Goal: Task Accomplishment & Management: Complete application form

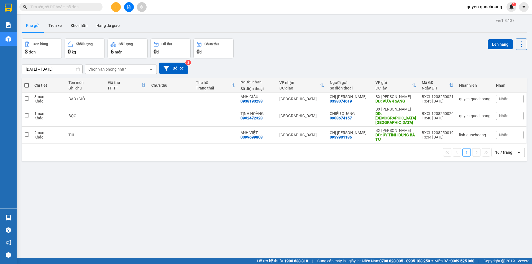
click at [488, 11] on div "quyen.quochoang 1" at bounding box center [489, 7] width 54 height 10
click at [490, 7] on span "quyen.quochoang" at bounding box center [484, 6] width 44 height 7
click at [487, 17] on span "Đăng xuất" at bounding box center [486, 17] width 33 height 6
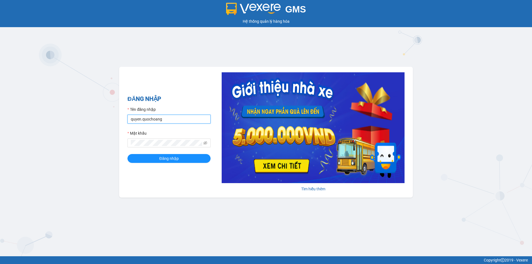
click at [187, 118] on input "quyen.quochoang" at bounding box center [168, 119] width 83 height 9
type input "linh.quochoang"
click at [171, 158] on span "Đăng nhập" at bounding box center [168, 158] width 19 height 6
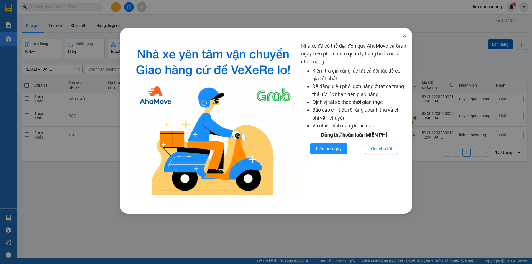
click at [405, 35] on icon "close" at bounding box center [404, 35] width 4 height 4
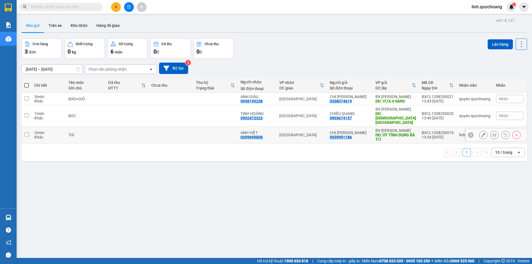
click at [168, 131] on td at bounding box center [170, 135] width 45 height 17
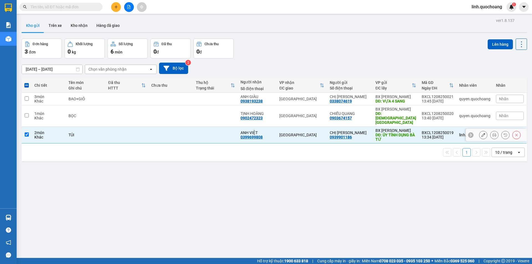
click at [171, 131] on td at bounding box center [170, 135] width 45 height 17
checkbox input "false"
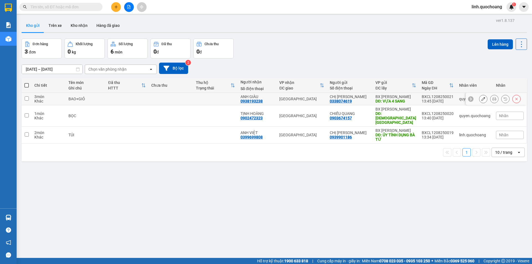
click at [225, 100] on td at bounding box center [215, 99] width 45 height 12
checkbox input "true"
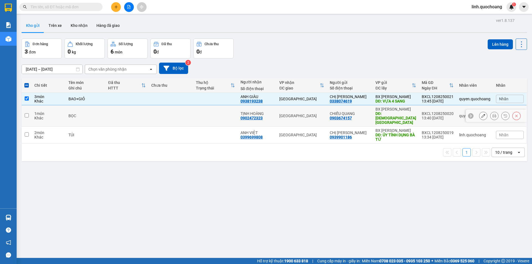
click at [223, 115] on td at bounding box center [215, 115] width 45 height 21
checkbox input "true"
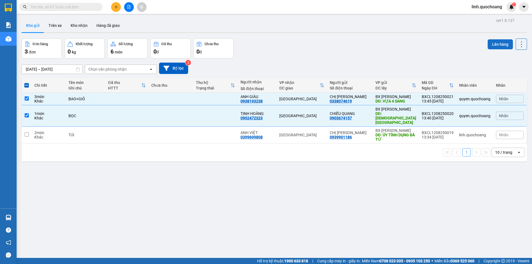
click at [488, 42] on button "Lên hàng" at bounding box center [499, 44] width 25 height 10
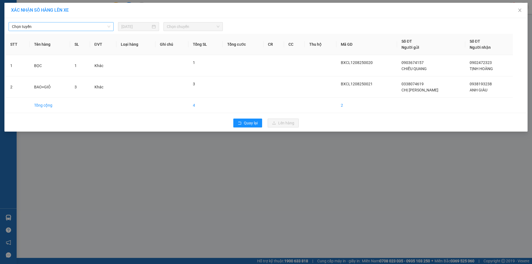
click at [91, 28] on span "Chọn tuyến" at bounding box center [61, 26] width 98 height 8
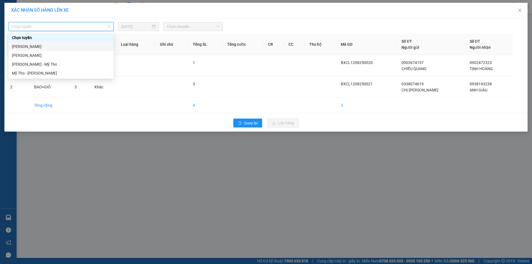
click at [92, 44] on div "Cao Lãnh - Hồ Chí Minh" at bounding box center [61, 46] width 98 height 6
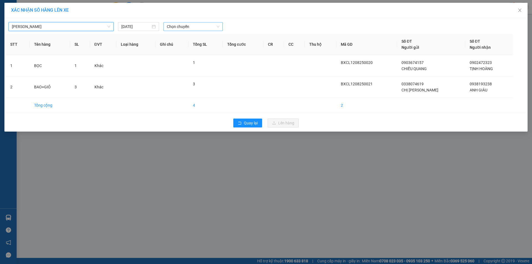
click at [185, 27] on span "Chọn chuyến" at bounding box center [193, 26] width 53 height 8
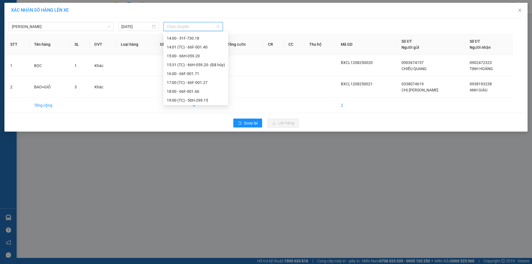
scroll to position [186, 0]
click at [206, 40] on div "14:00 - 51F-730.18" at bounding box center [196, 38] width 58 height 6
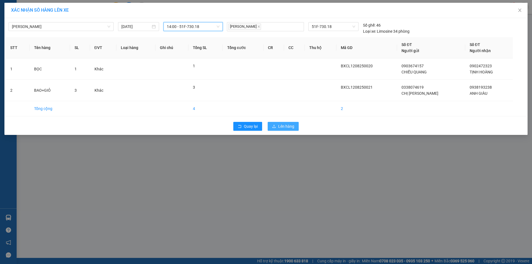
click at [272, 124] on button "Lên hàng" at bounding box center [283, 126] width 31 height 9
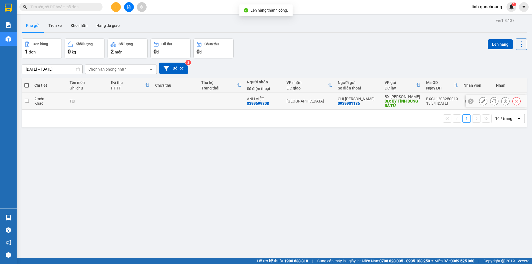
click at [204, 94] on td at bounding box center [221, 101] width 46 height 17
checkbox input "true"
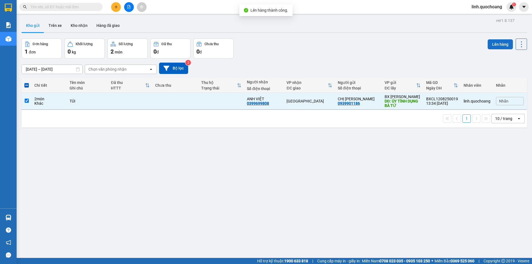
click at [487, 42] on button "Lên hàng" at bounding box center [499, 44] width 25 height 10
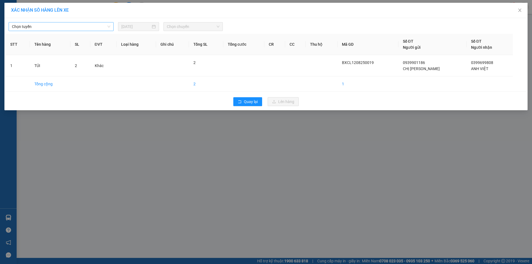
click at [97, 27] on span "Chọn tuyến" at bounding box center [61, 26] width 98 height 8
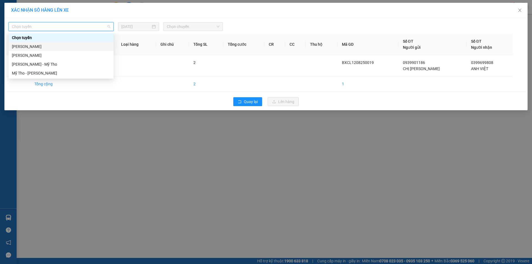
click at [83, 48] on div "Cao Lãnh - Hồ Chí Minh" at bounding box center [61, 46] width 98 height 6
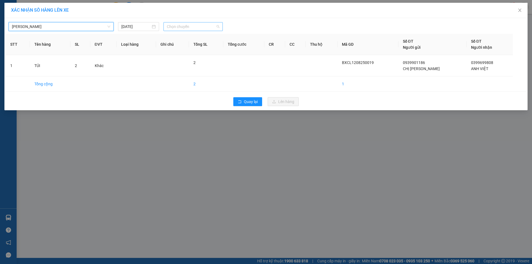
click at [196, 28] on span "Chọn chuyến" at bounding box center [193, 26] width 53 height 8
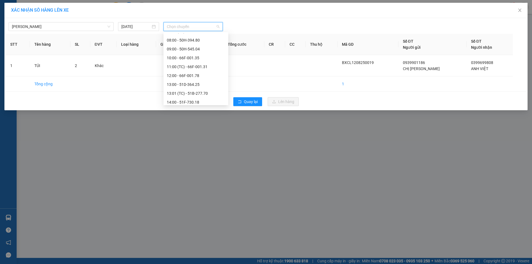
scroll to position [166, 0]
click at [208, 50] on div "13:01 (TC) - 51B-277.70" at bounding box center [196, 49] width 58 height 6
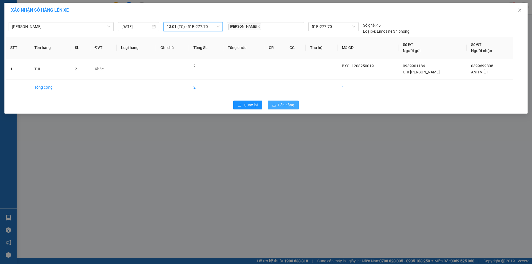
click at [284, 105] on span "Lên hàng" at bounding box center [286, 105] width 16 height 6
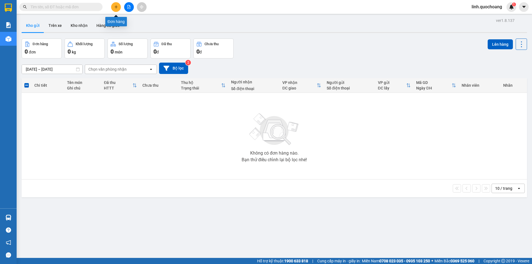
click at [118, 8] on button at bounding box center [116, 7] width 10 height 10
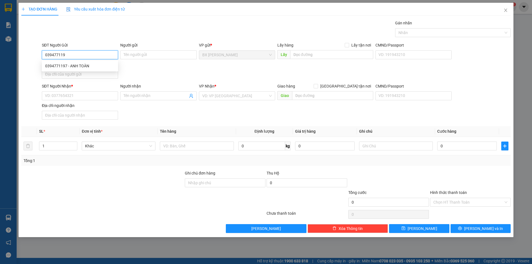
type input "0394771197"
click at [88, 65] on div "0394771197 - ANH TOÀN" at bounding box center [80, 66] width 70 height 6
type input "ANH TOÀN"
type input "0394771197"
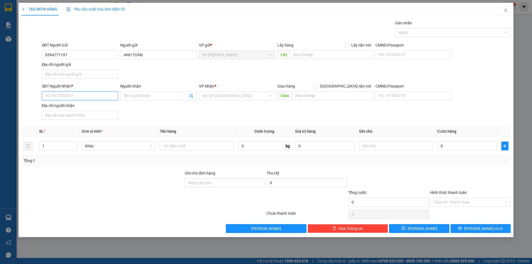
click at [101, 98] on input "SĐT Người Nhận *" at bounding box center [80, 95] width 76 height 9
click at [100, 113] on div "0382952149 - KHANG" at bounding box center [80, 116] width 70 height 6
type input "0382952149"
type input "KHANG"
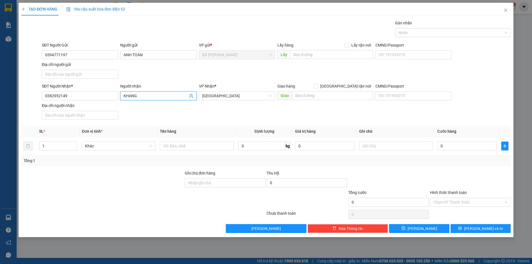
drag, startPoint x: 151, startPoint y: 97, endPoint x: 2, endPoint y: 112, distance: 149.8
click at [2, 112] on div "TẠO ĐƠN HÀNG Yêu cầu xuất hóa đơn điện tử Transit Pickup Surcharge Ids Transit …" at bounding box center [266, 132] width 532 height 264
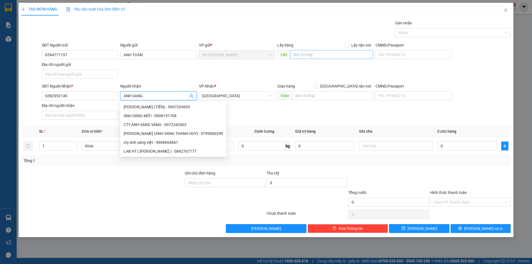
type input "ANH SANG"
click at [324, 54] on input "text" at bounding box center [331, 54] width 83 height 9
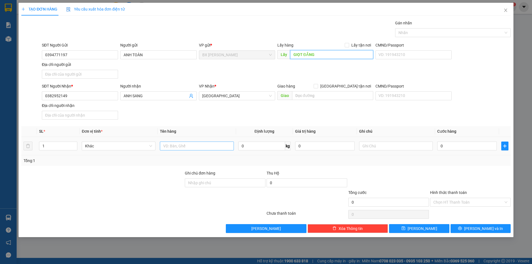
type input "GIỌT ĐẮNG"
click at [179, 146] on input "text" at bounding box center [197, 146] width 74 height 9
type input "THÙNG"
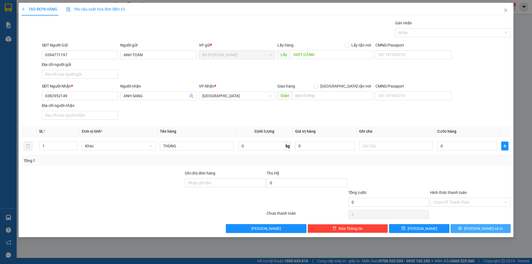
click at [456, 228] on button "Lưu và In" at bounding box center [480, 228] width 60 height 9
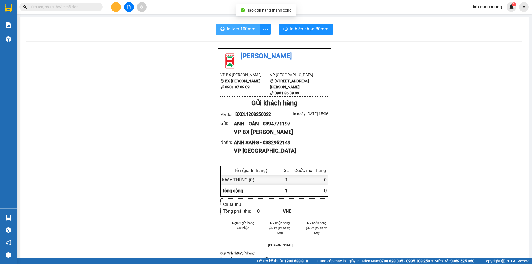
click at [227, 31] on span "In tem 100mm" at bounding box center [241, 28] width 29 height 7
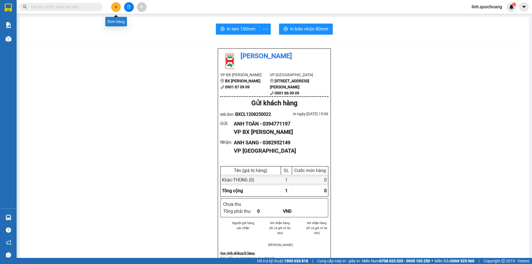
click at [113, 9] on button at bounding box center [116, 7] width 10 height 10
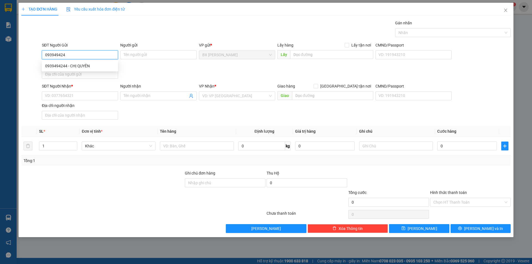
type input "0939494244"
click at [93, 66] on div "0939494244 - CHỊ QUYÊN" at bounding box center [80, 66] width 70 height 6
type input "CHỊ QUYÊN"
type input "0939494244"
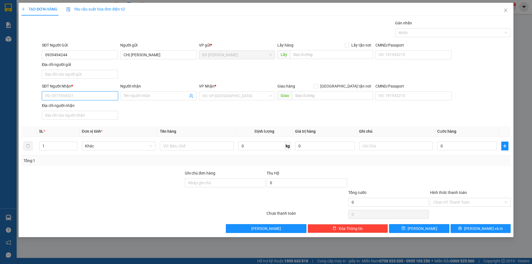
click at [92, 98] on input "SĐT Người Nhận *" at bounding box center [80, 95] width 76 height 9
type input "0964928698"
click at [82, 107] on div "0964928698 - CHỊ LAN" at bounding box center [80, 107] width 70 height 6
type input "CHỊ LAN"
type input "0964928698"
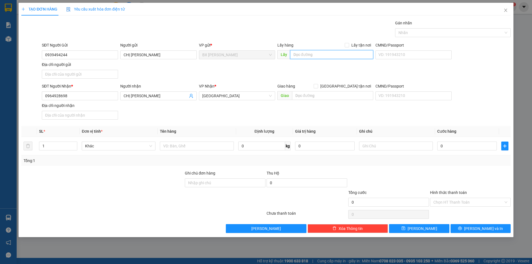
click at [309, 52] on input "text" at bounding box center [331, 54] width 83 height 9
type input "CHÙA HƯNG THIỀN"
click at [183, 146] on input "text" at bounding box center [197, 146] width 74 height 9
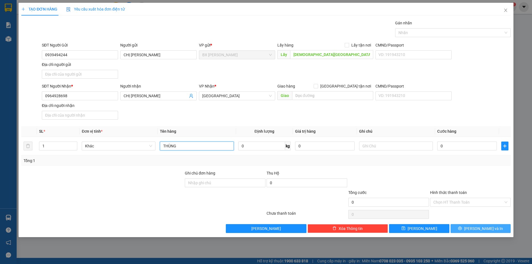
type input "THÙNG"
click at [462, 227] on icon "printer" at bounding box center [460, 228] width 4 height 4
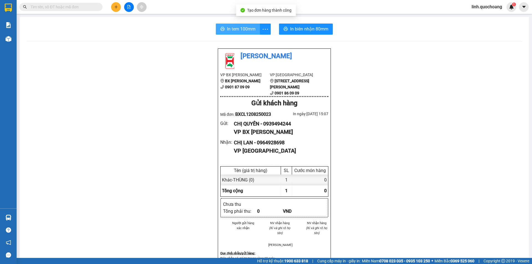
click at [239, 27] on span "In tem 100mm" at bounding box center [241, 28] width 29 height 7
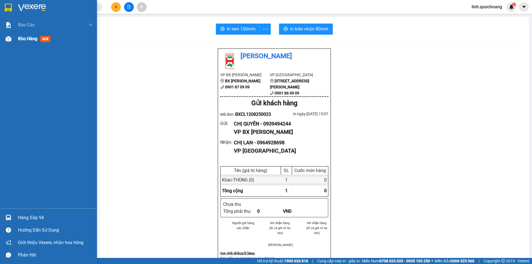
click at [30, 42] on div "Kho hàng mới" at bounding box center [35, 38] width 35 height 7
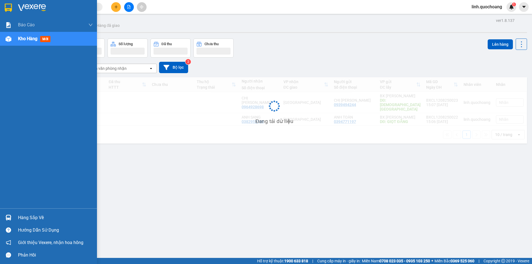
click at [30, 40] on span "Kho hàng" at bounding box center [27, 38] width 19 height 5
